Goal: Information Seeking & Learning: Learn about a topic

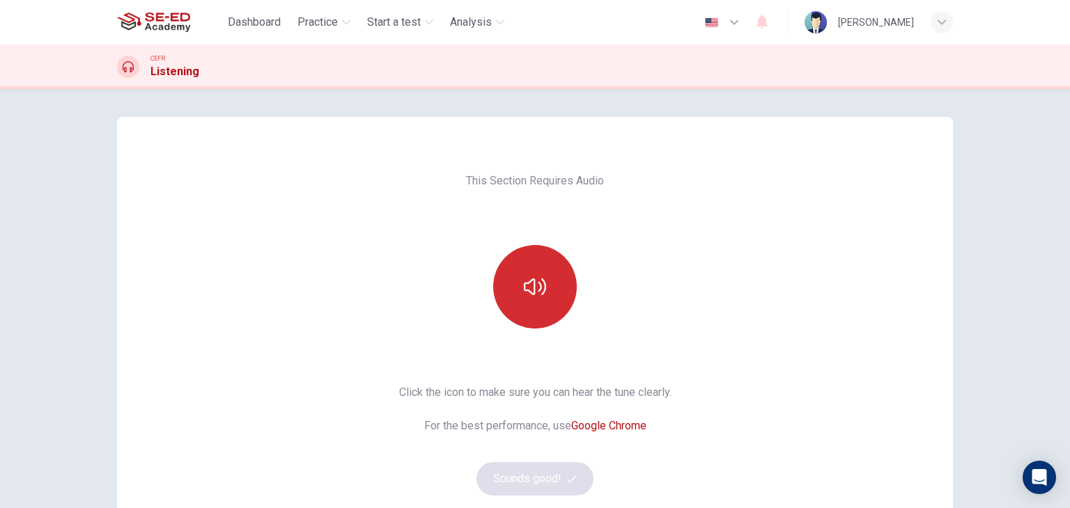
click at [530, 292] on icon "button" at bounding box center [535, 287] width 22 height 17
click at [536, 469] on button "Sounds good!" at bounding box center [534, 478] width 117 height 33
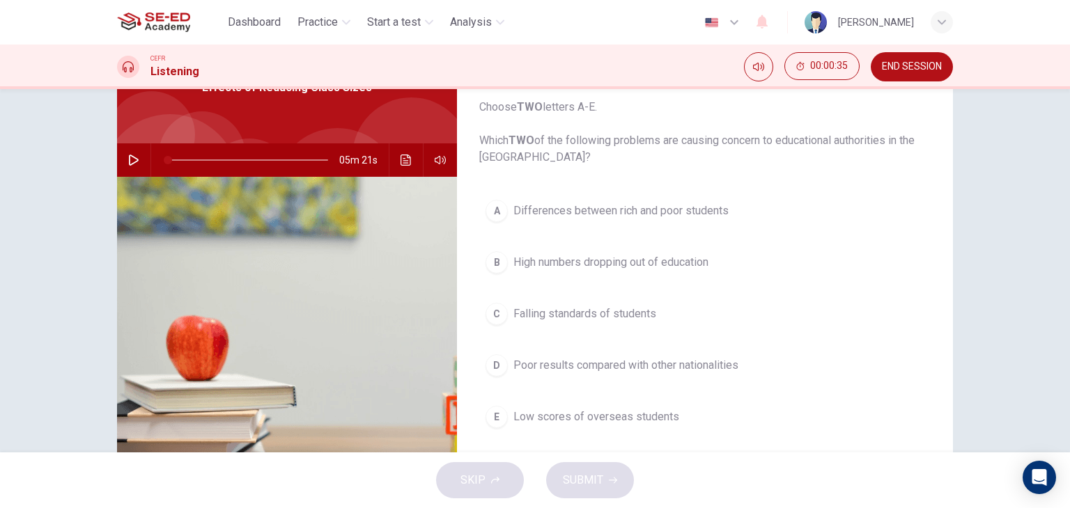
scroll to position [107, 0]
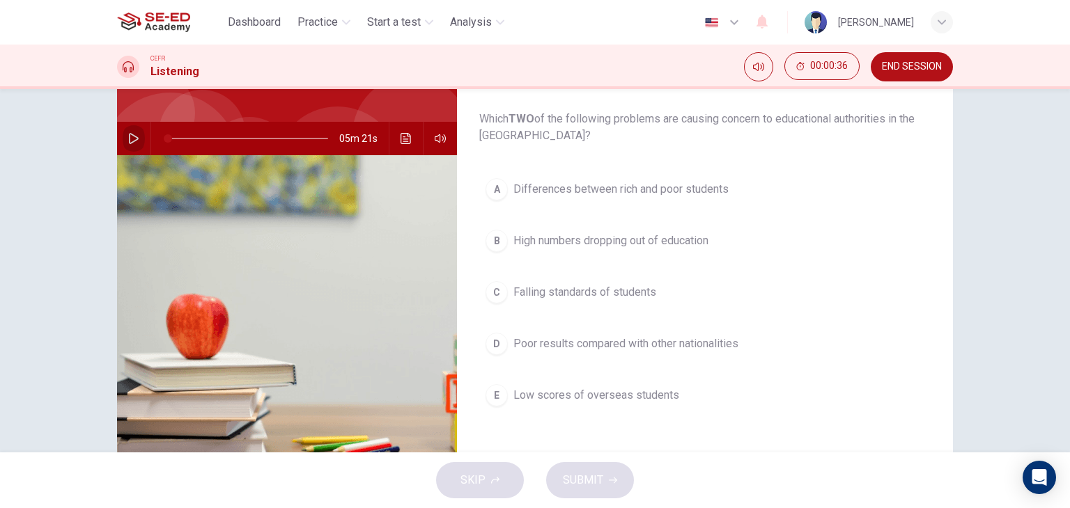
click at [125, 130] on button "button" at bounding box center [134, 138] width 22 height 33
type input "0"
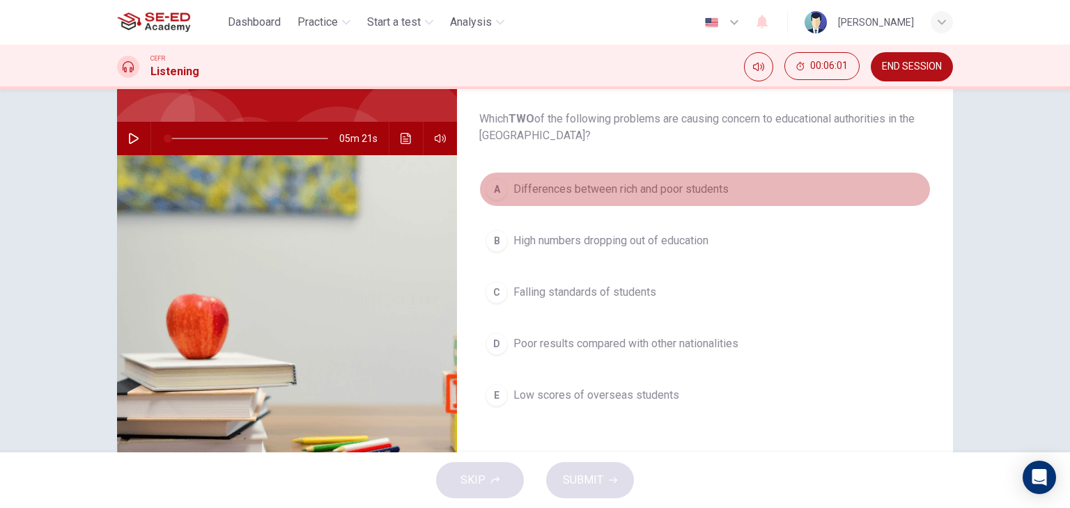
click at [506, 184] on button "A Differences between rich and poor students" at bounding box center [704, 189] width 451 height 35
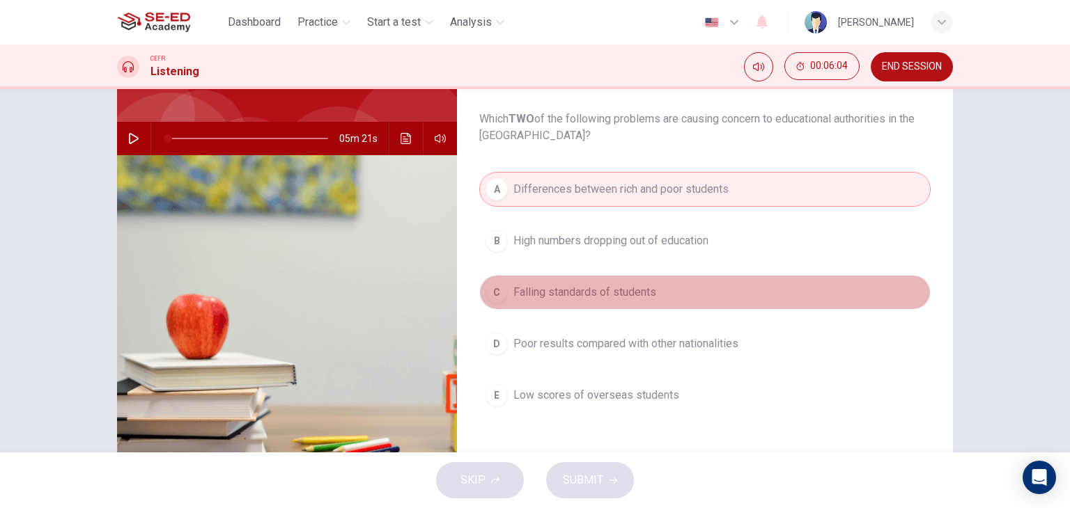
click at [577, 282] on button "C Falling standards of students" at bounding box center [704, 292] width 451 height 35
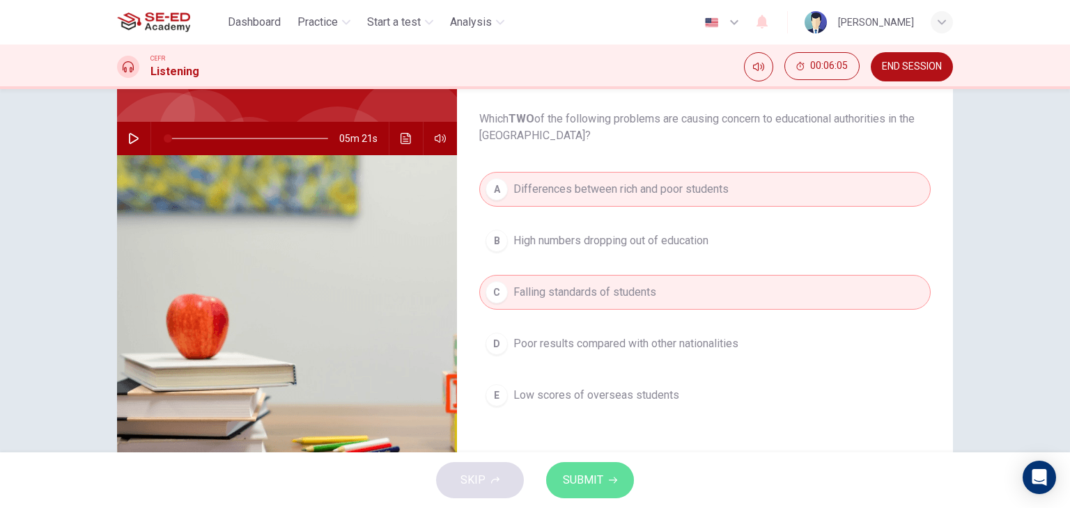
click at [591, 493] on button "SUBMIT" at bounding box center [590, 480] width 88 height 36
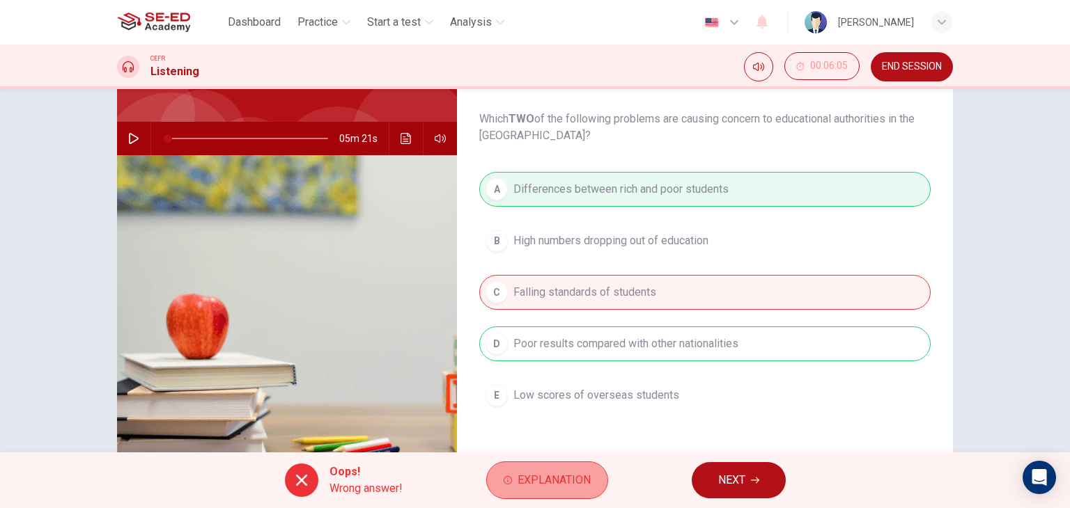
click at [556, 477] on span "Explanation" at bounding box center [553, 480] width 73 height 19
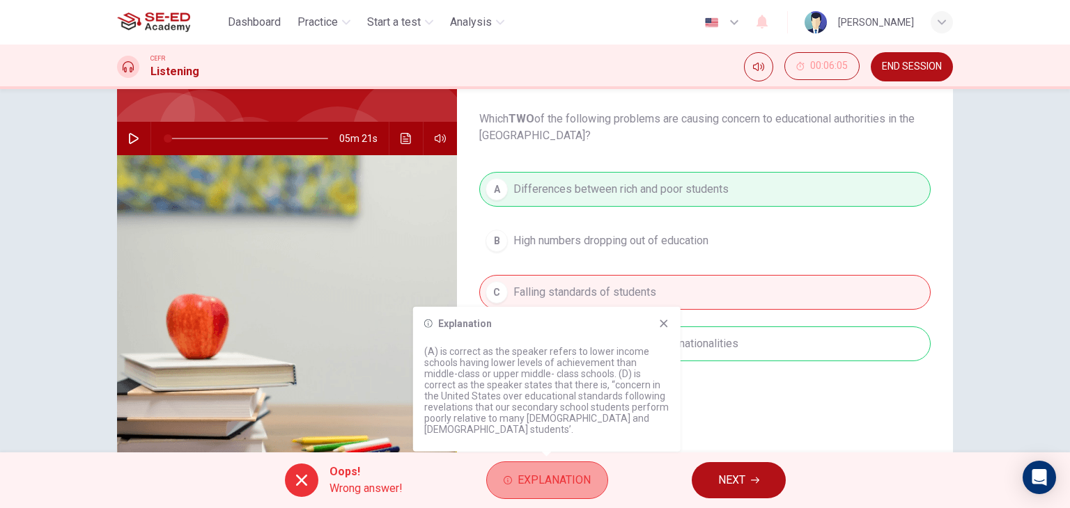
click at [556, 477] on span "Explanation" at bounding box center [553, 480] width 73 height 19
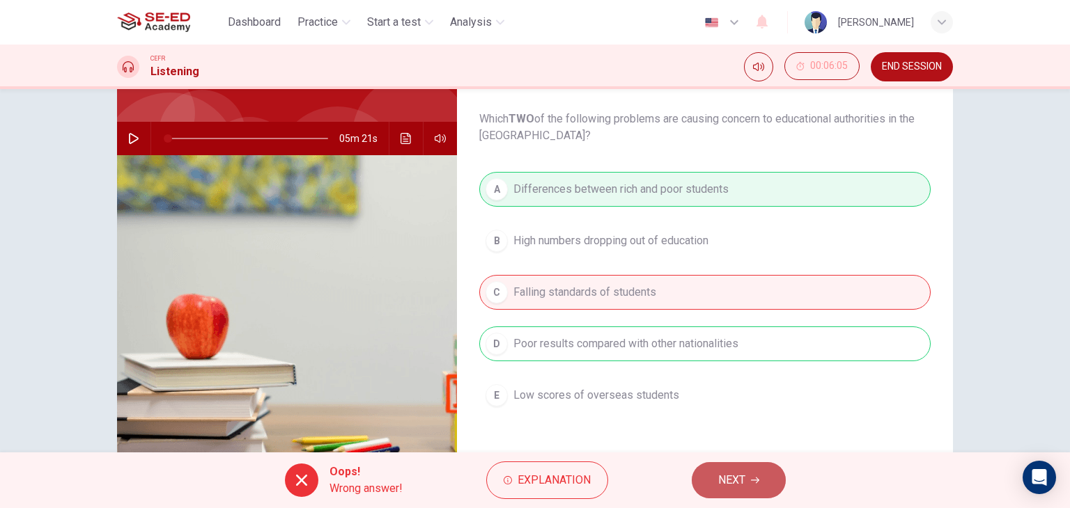
click at [728, 487] on span "NEXT" at bounding box center [731, 480] width 27 height 19
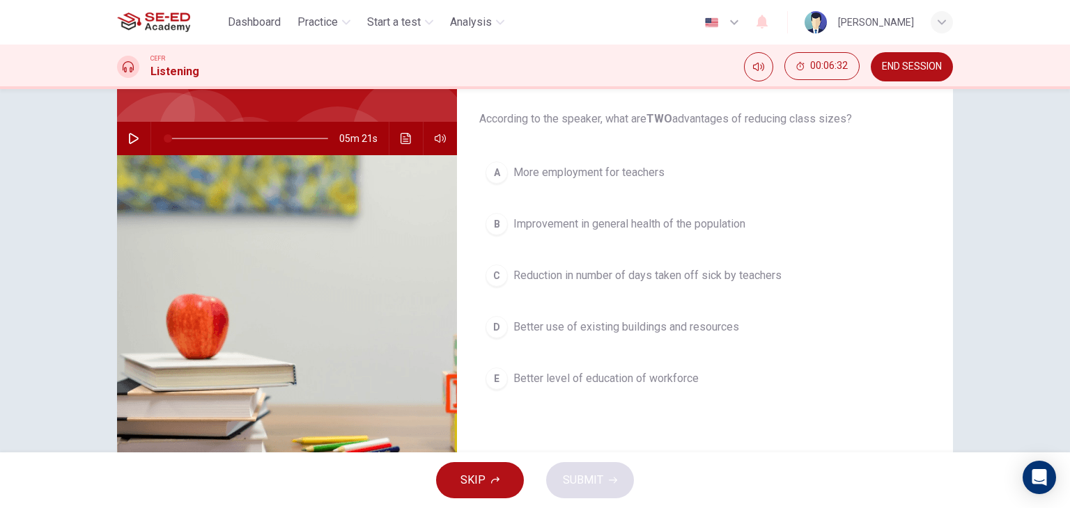
click at [627, 173] on span "More employment for teachers" at bounding box center [588, 172] width 151 height 17
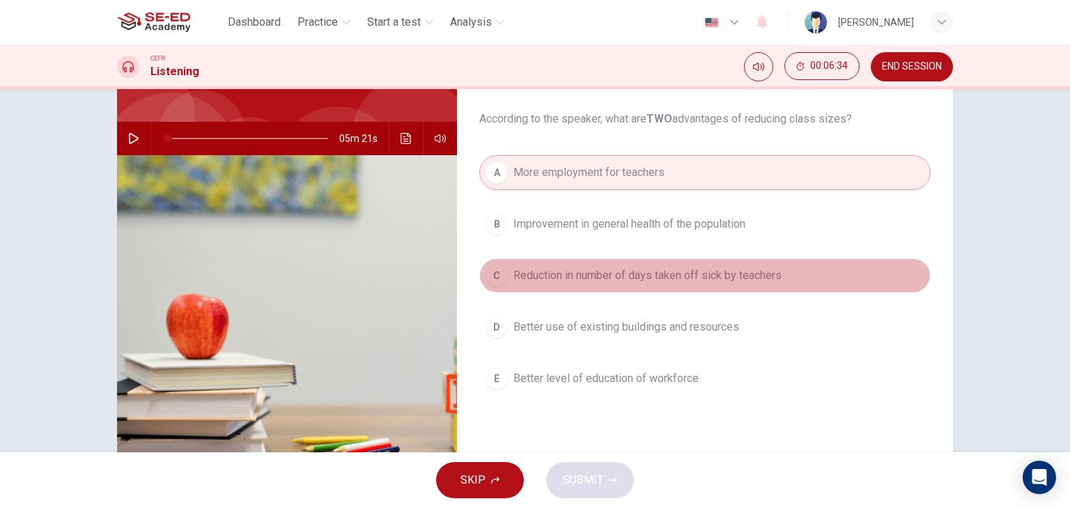
click at [620, 269] on span "Reduction in number of days taken off sick by teachers" at bounding box center [647, 275] width 268 height 17
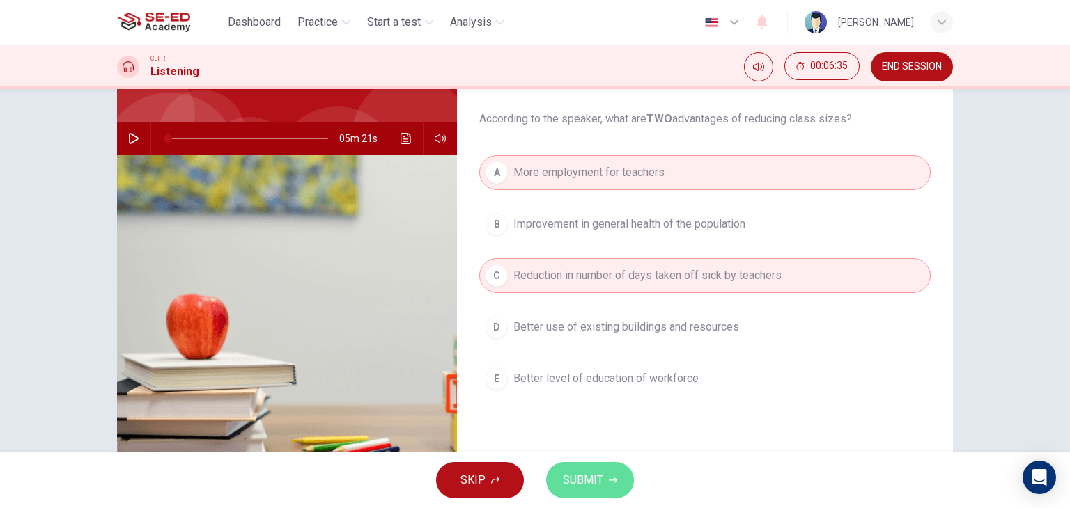
click at [591, 483] on span "SUBMIT" at bounding box center [583, 480] width 40 height 19
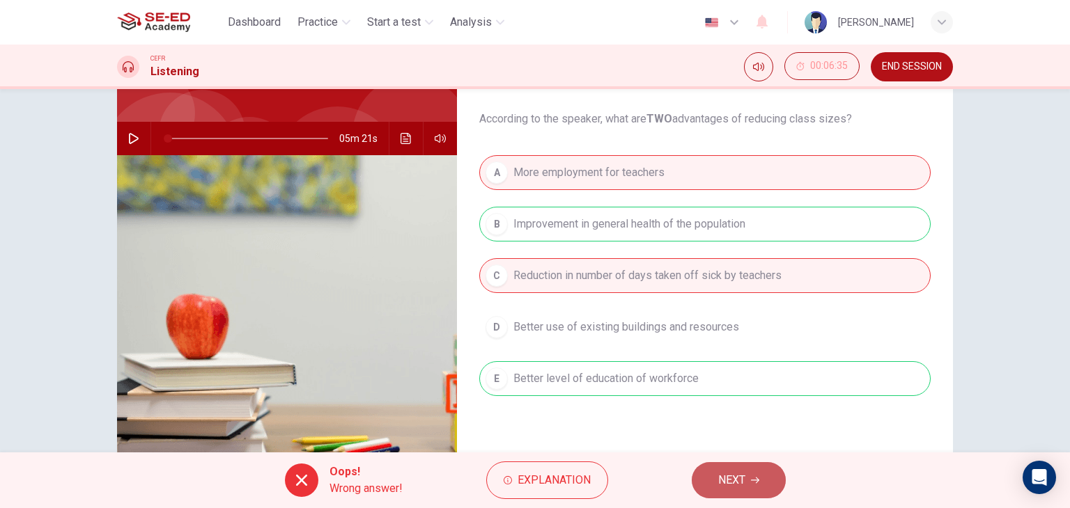
click at [730, 485] on span "NEXT" at bounding box center [731, 480] width 27 height 19
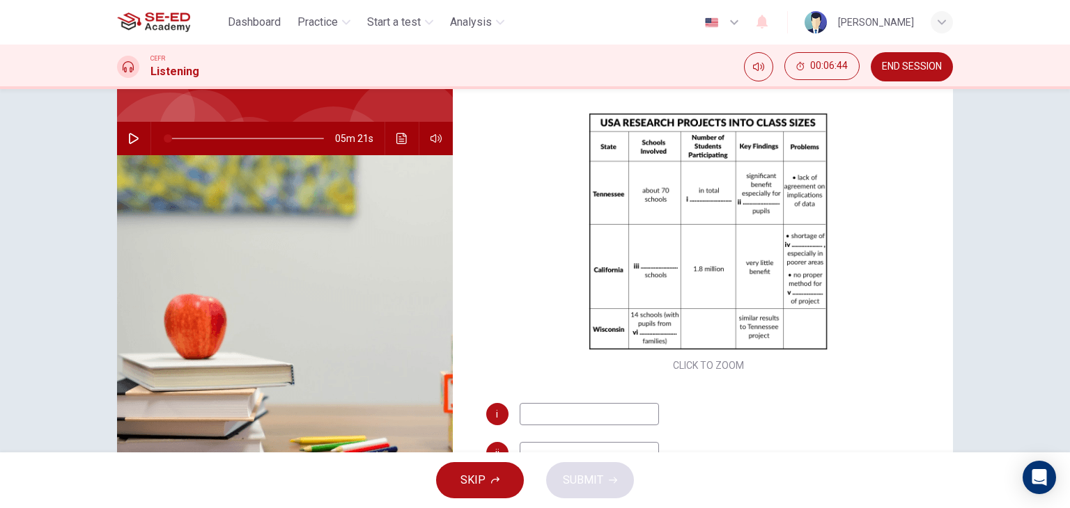
scroll to position [42, 0]
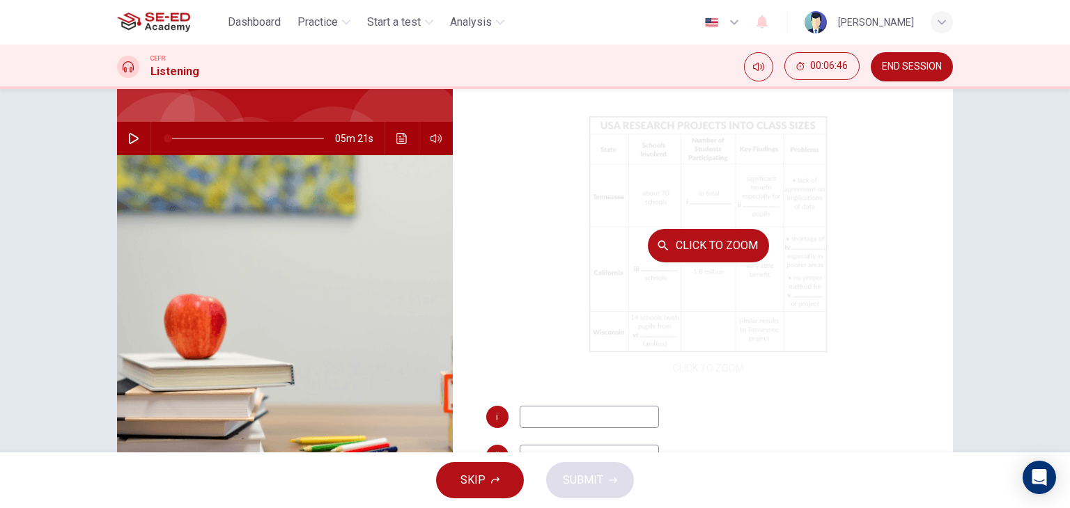
click at [691, 357] on div "Click to Zoom" at bounding box center [708, 245] width 445 height 265
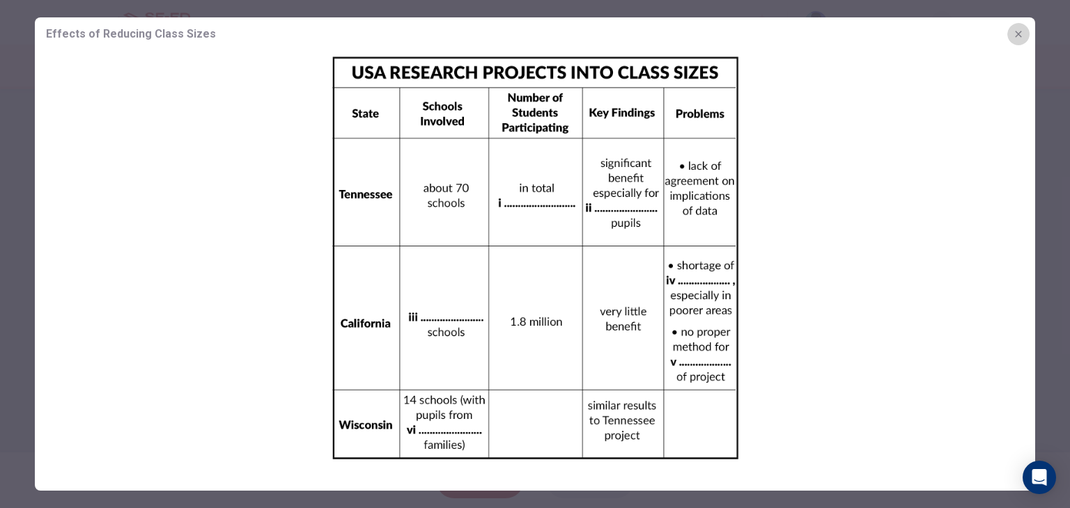
click at [1013, 40] on button "button" at bounding box center [1018, 34] width 22 height 22
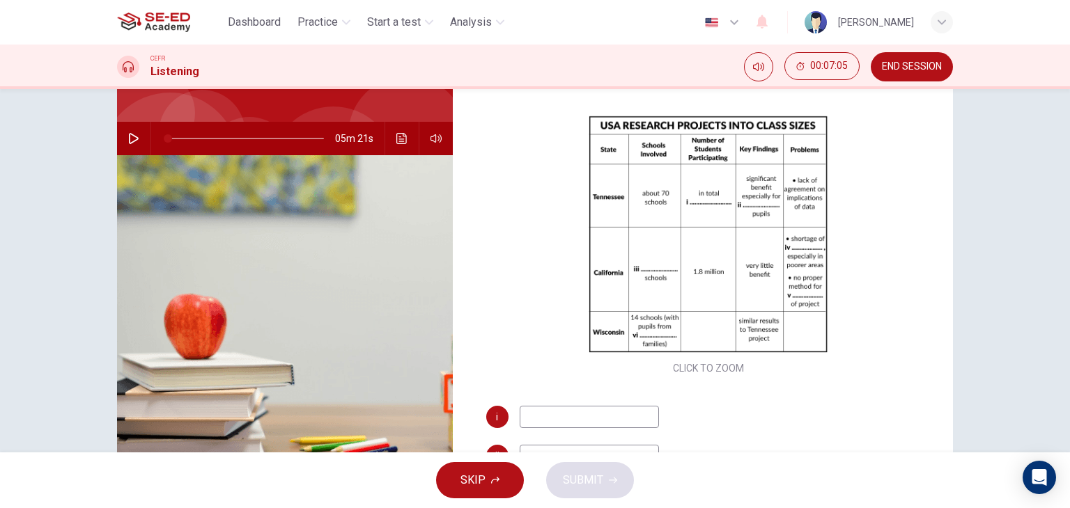
click at [597, 411] on input at bounding box center [588, 417] width 139 height 22
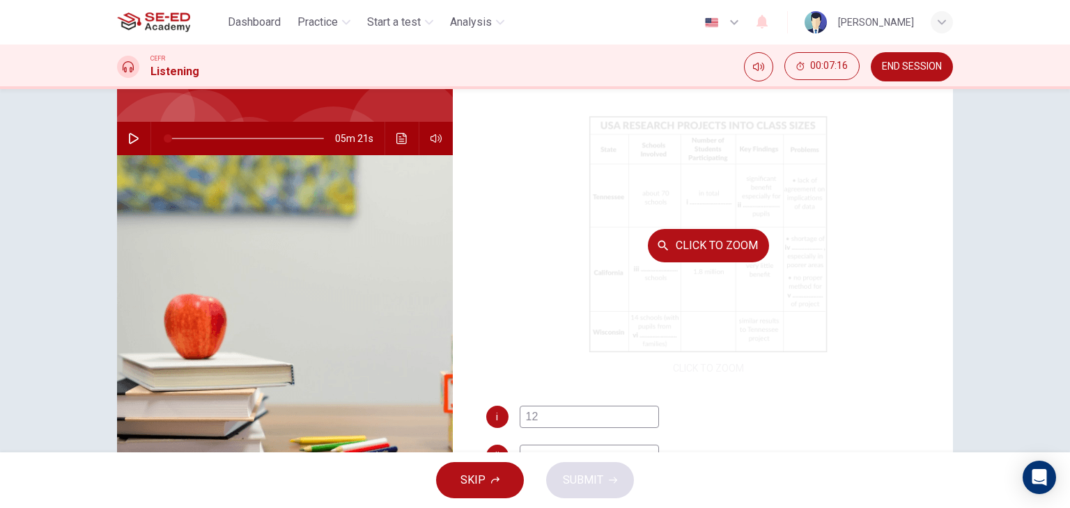
click at [868, 193] on div "Click to Zoom" at bounding box center [708, 245] width 445 height 265
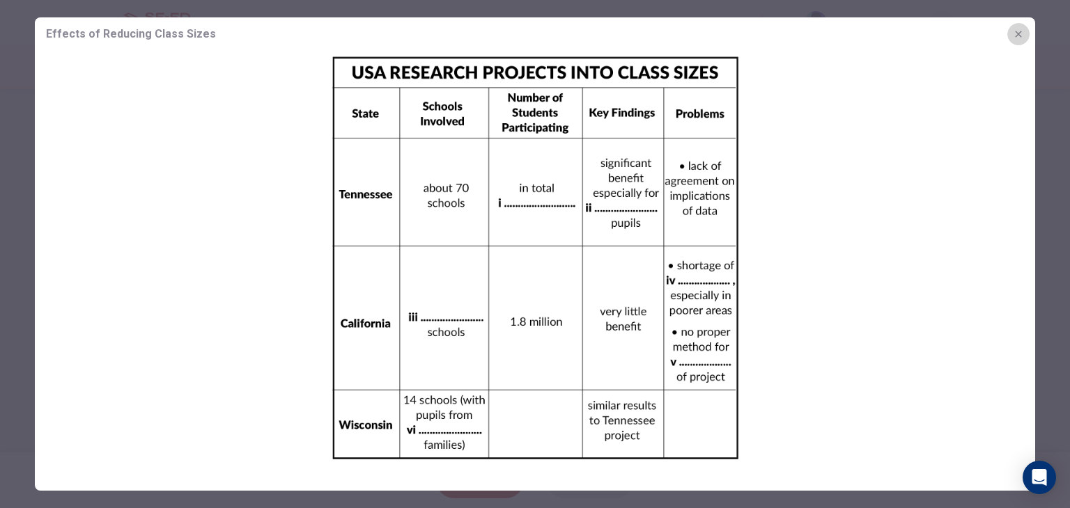
click at [1013, 42] on button "button" at bounding box center [1018, 34] width 22 height 22
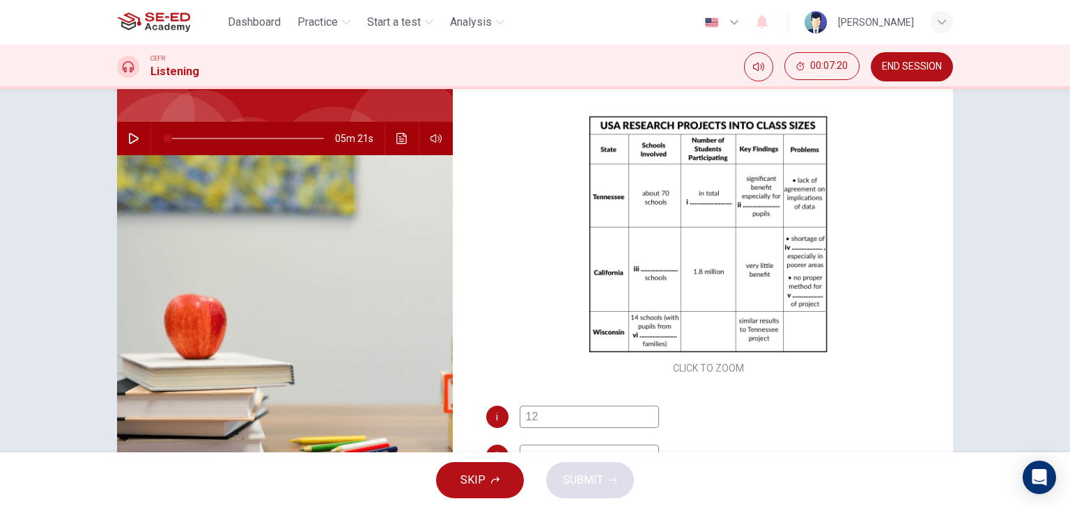
drag, startPoint x: 949, startPoint y: 192, endPoint x: 944, endPoint y: 131, distance: 61.5
click at [944, 131] on div "Questions 3 - 8 Complete the table below. Write NO MORE THAN THREE WORDS for ea…" at bounding box center [535, 252] width 880 height 484
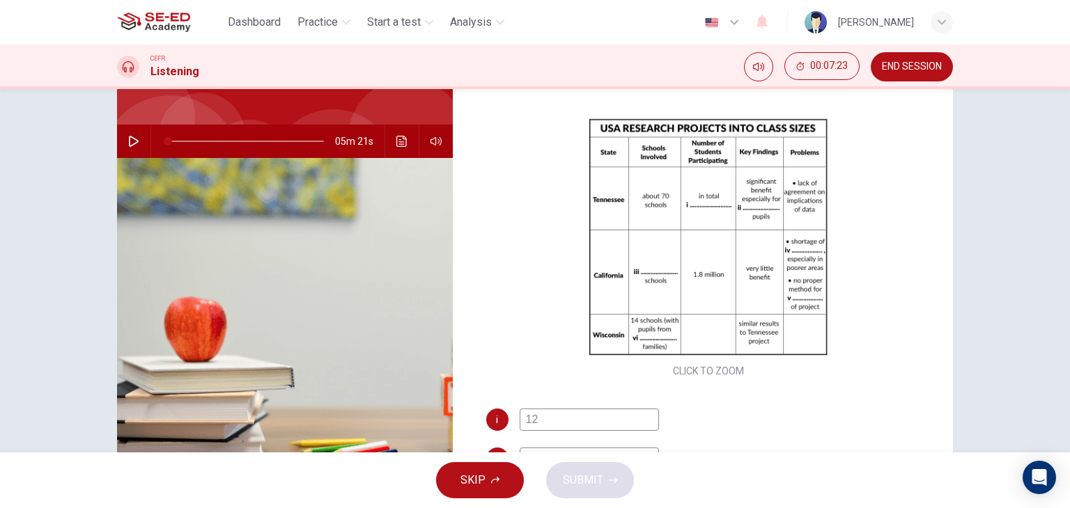
scroll to position [93, 0]
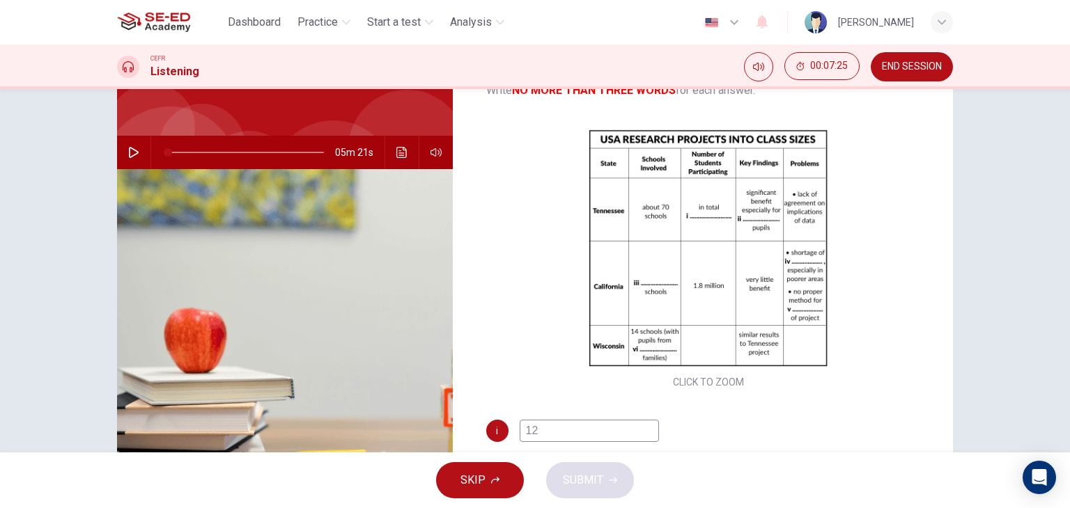
click at [538, 423] on input "12" at bounding box center [588, 431] width 139 height 22
type input "12 thousands"
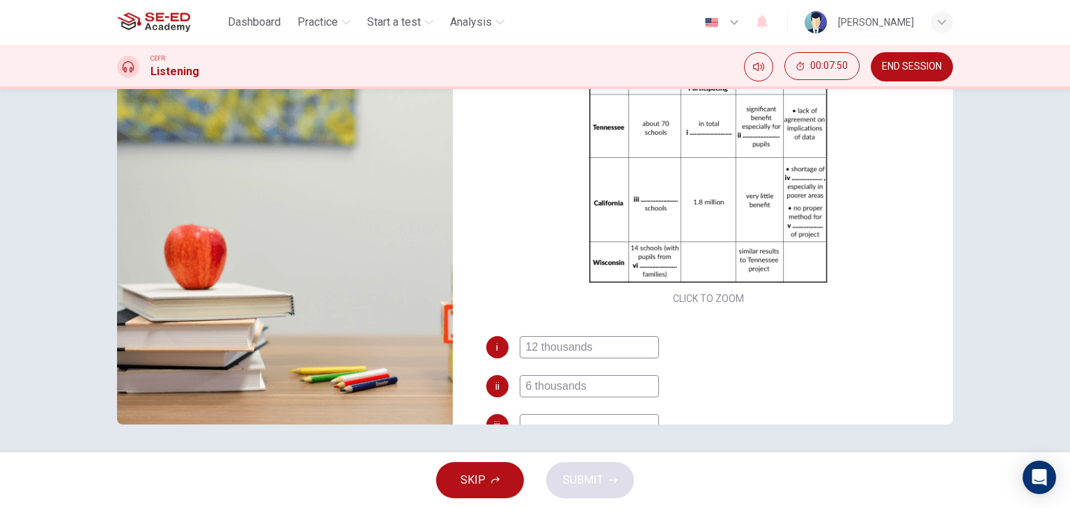
type input "6 thousands"
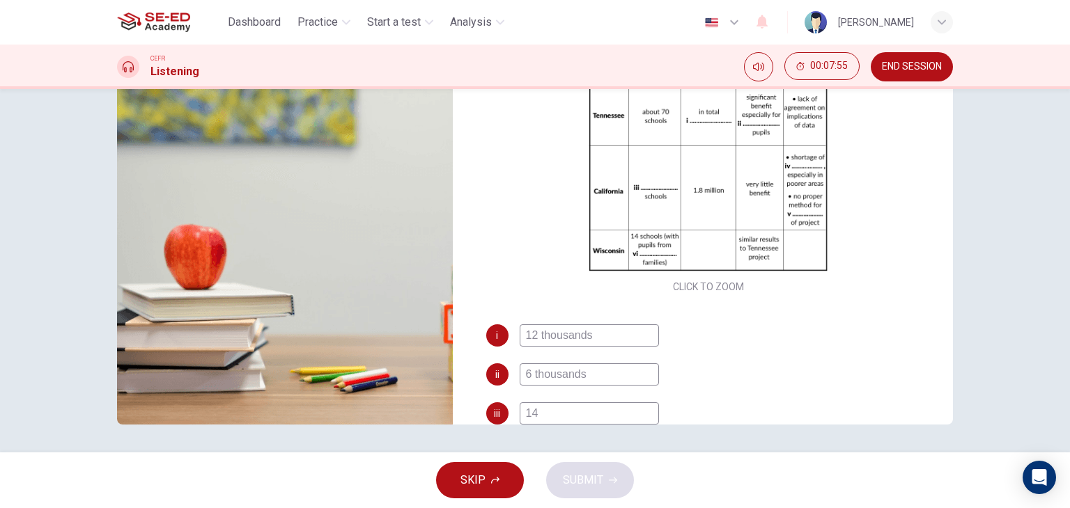
type input "14"
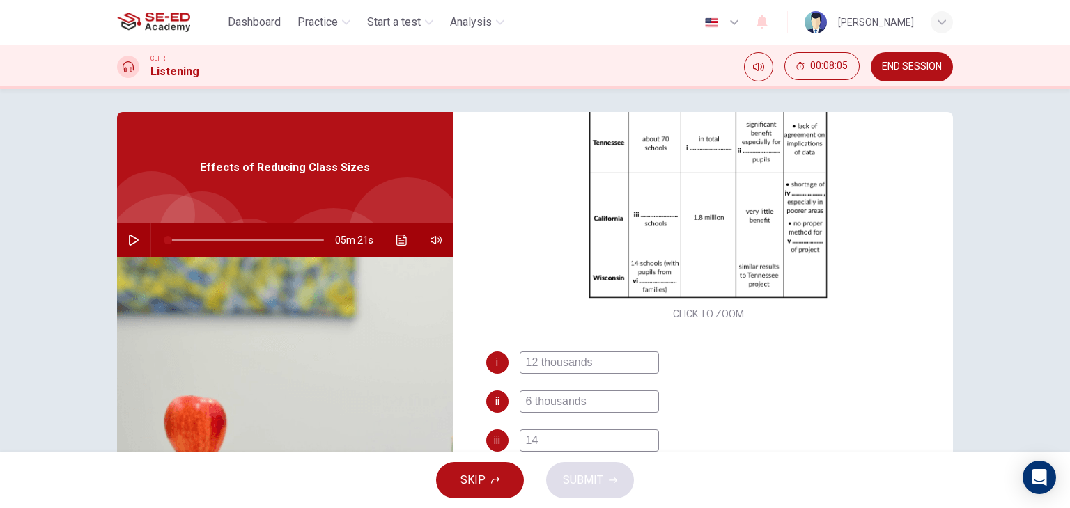
scroll to position [0, 0]
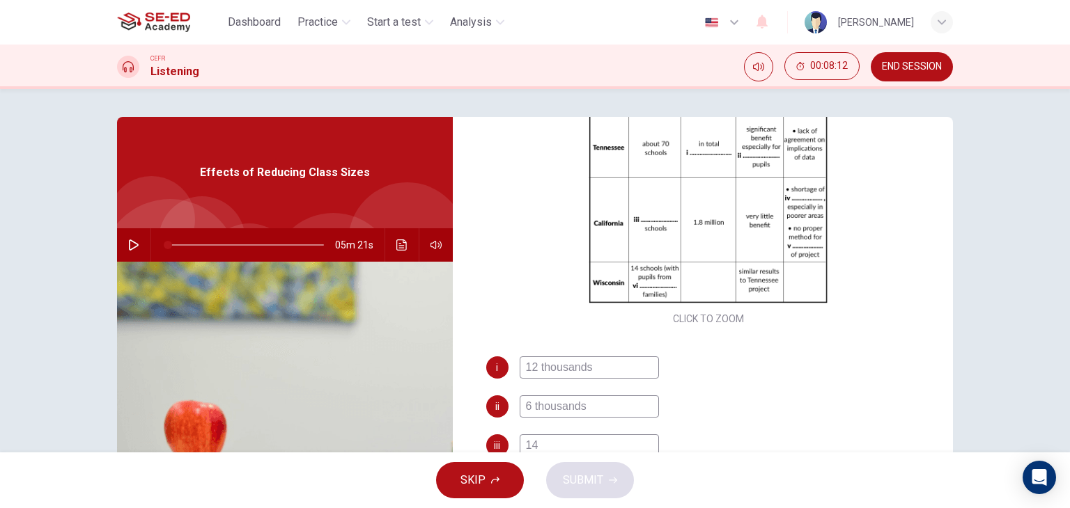
type input "60"
drag, startPoint x: 1069, startPoint y: 10, endPoint x: 1066, endPoint y: 38, distance: 28.7
click at [1066, 38] on header "Dashboard Practice Start a test Analysis English en ​ [PERSON_NAME]" at bounding box center [535, 22] width 1070 height 45
drag, startPoint x: 1060, startPoint y: 123, endPoint x: 1064, endPoint y: 163, distance: 40.6
click at [1064, 163] on div "Questions 3 - 8 Complete the table below. Write NO MORE THAN THREE WORDS for ea…" at bounding box center [535, 270] width 1070 height 363
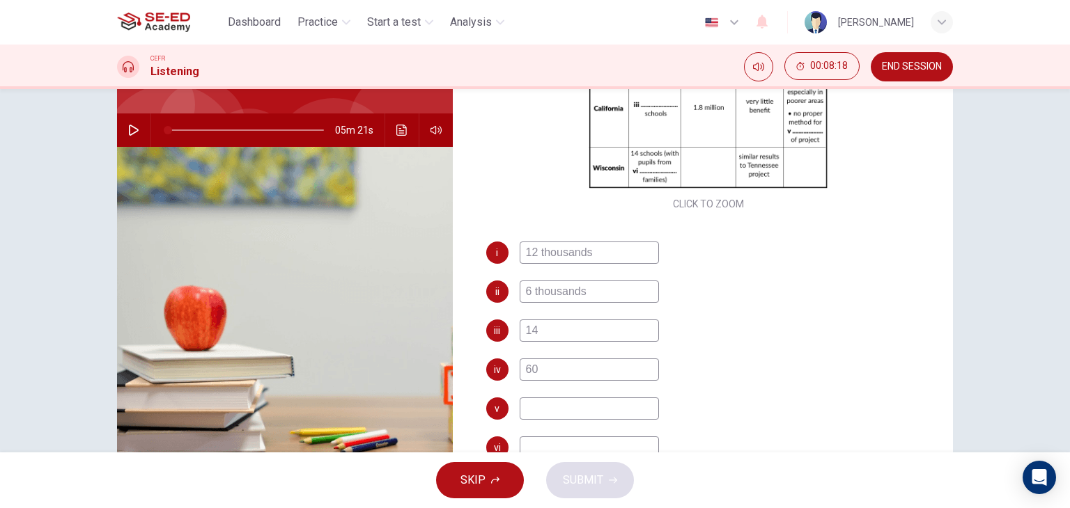
scroll to position [131, 0]
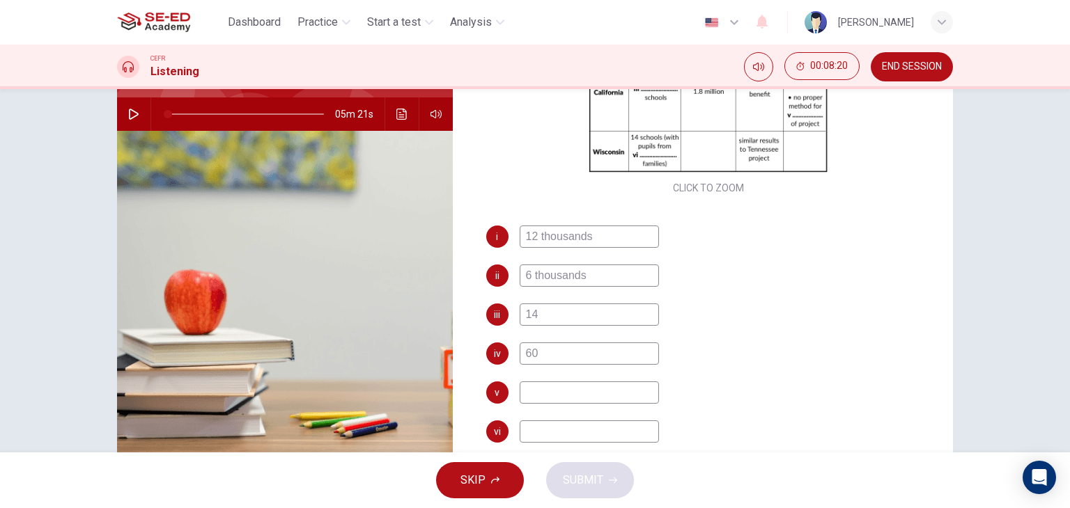
click at [607, 382] on input at bounding box center [588, 393] width 139 height 22
type input "1"
click at [599, 483] on span "SUBMIT" at bounding box center [583, 480] width 40 height 19
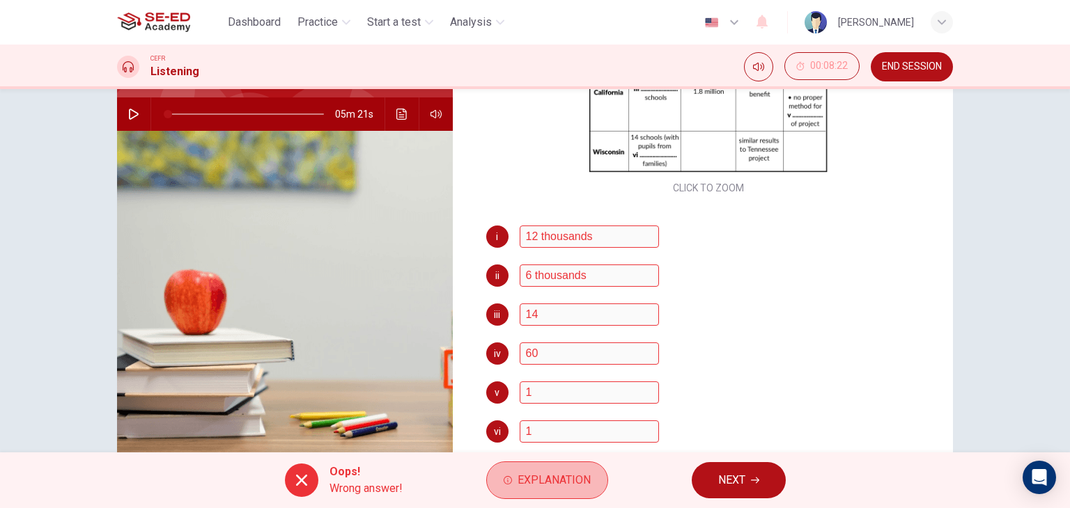
click at [599, 483] on button "Explanation" at bounding box center [547, 481] width 122 height 38
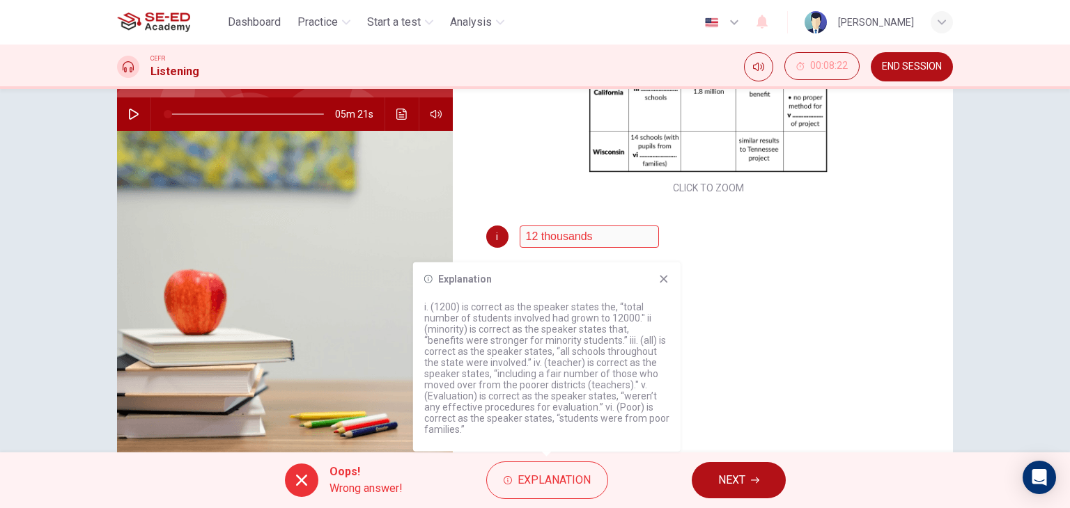
click at [660, 285] on icon at bounding box center [663, 279] width 11 height 11
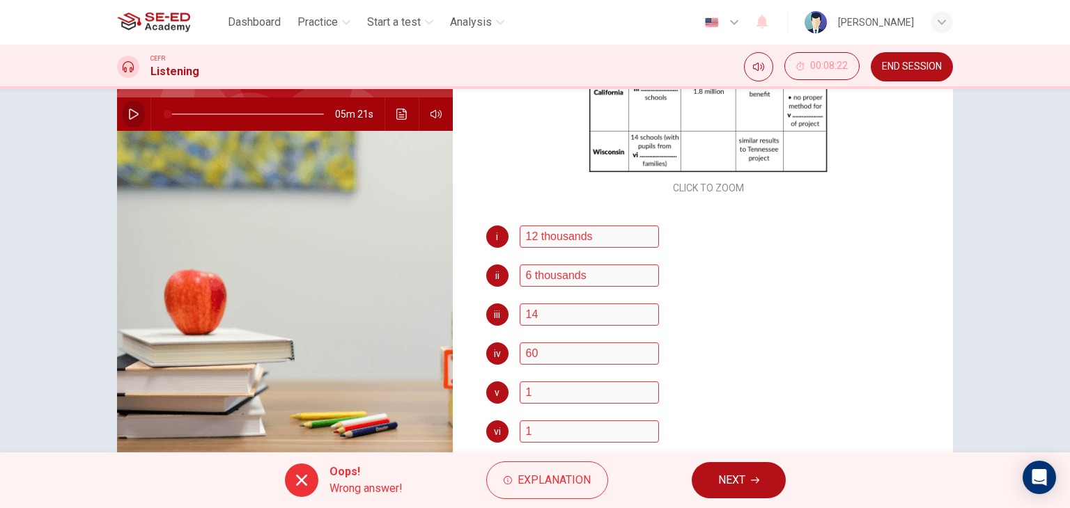
click at [123, 118] on button "button" at bounding box center [134, 113] width 22 height 33
type input "1"
click at [744, 487] on span "NEXT" at bounding box center [731, 480] width 27 height 19
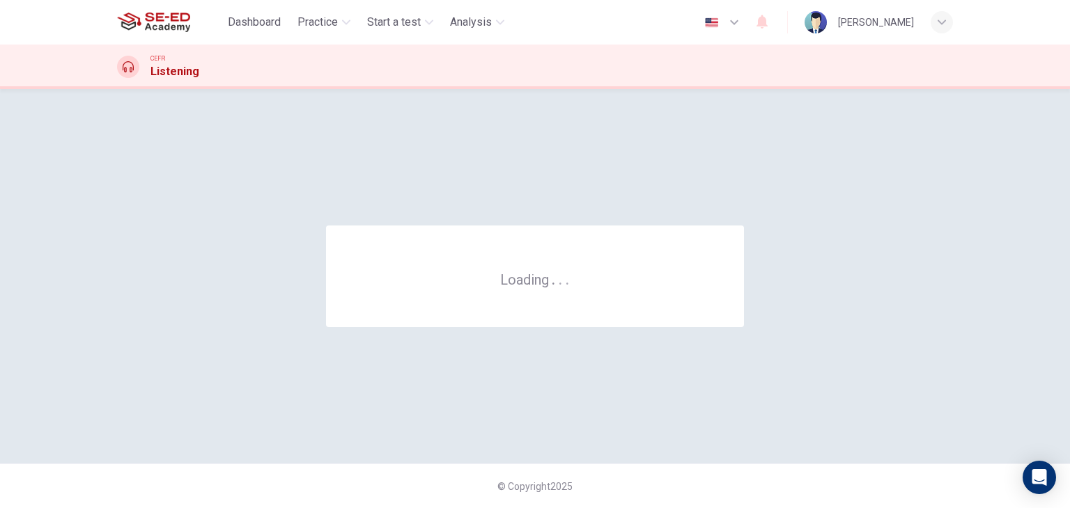
scroll to position [0, 0]
